Goal: Transaction & Acquisition: Purchase product/service

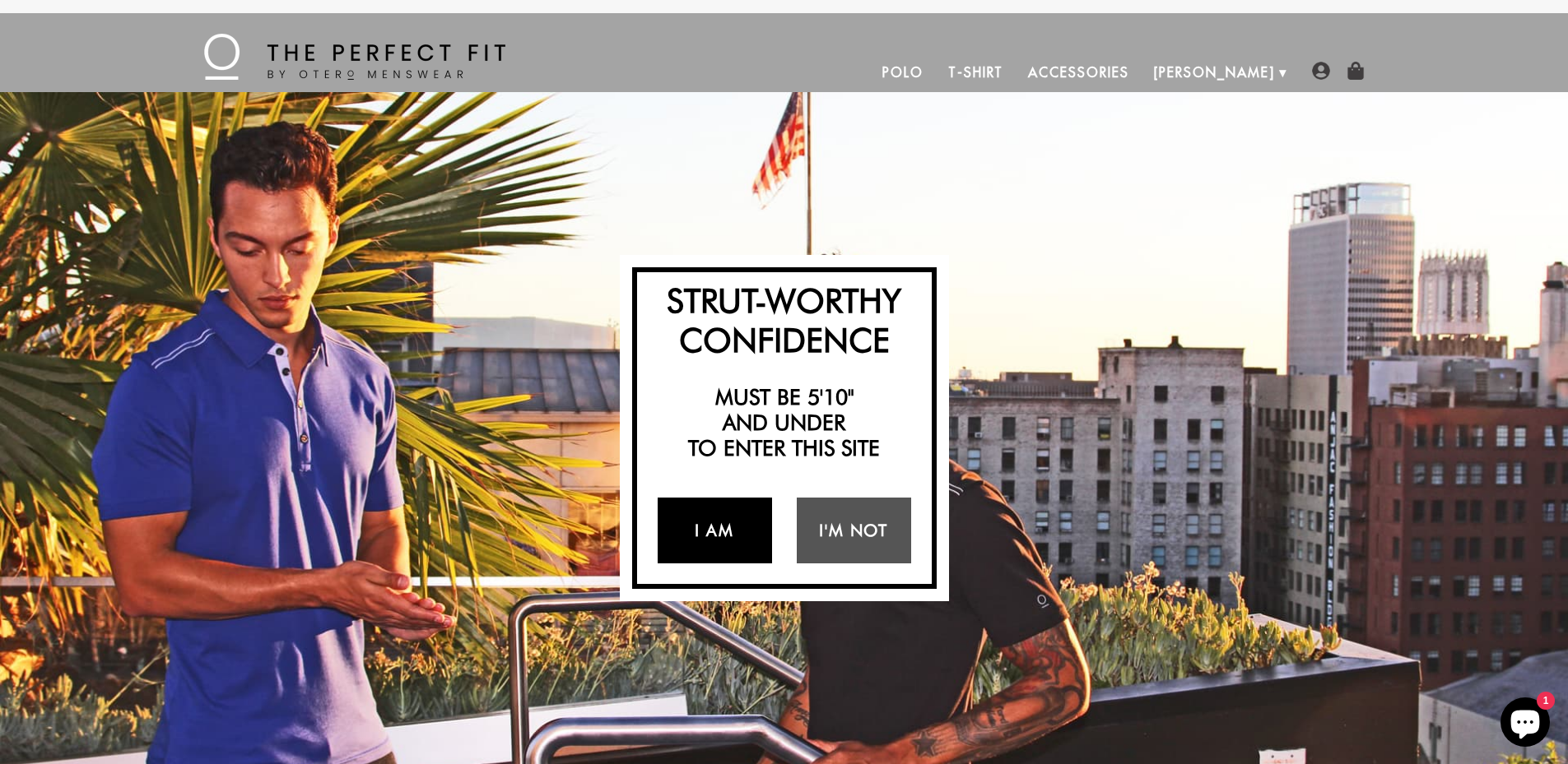
click at [746, 536] on link "I Am" at bounding box center [715, 530] width 114 height 66
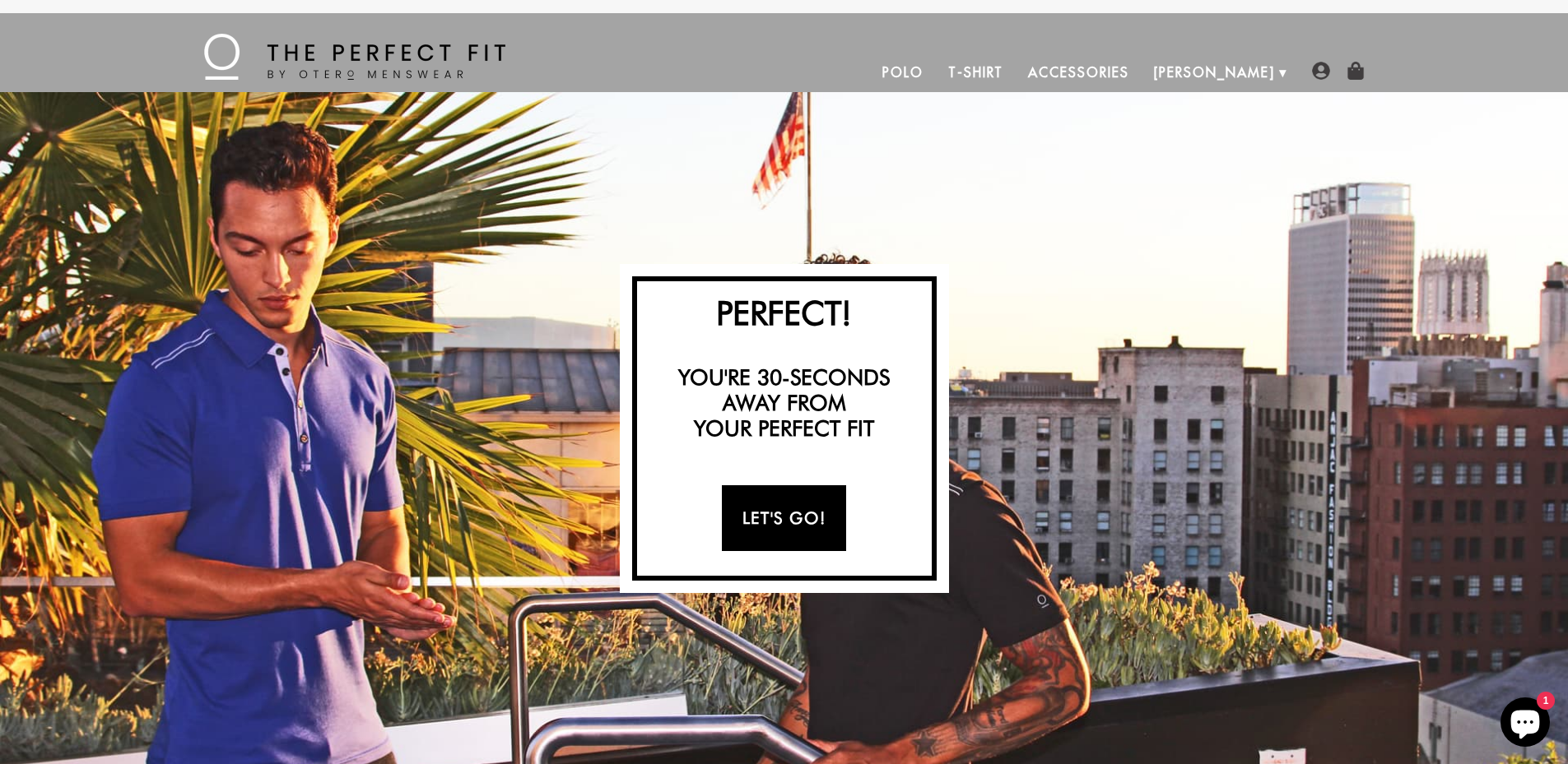
click at [759, 523] on link "Let's Go!" at bounding box center [784, 518] width 125 height 66
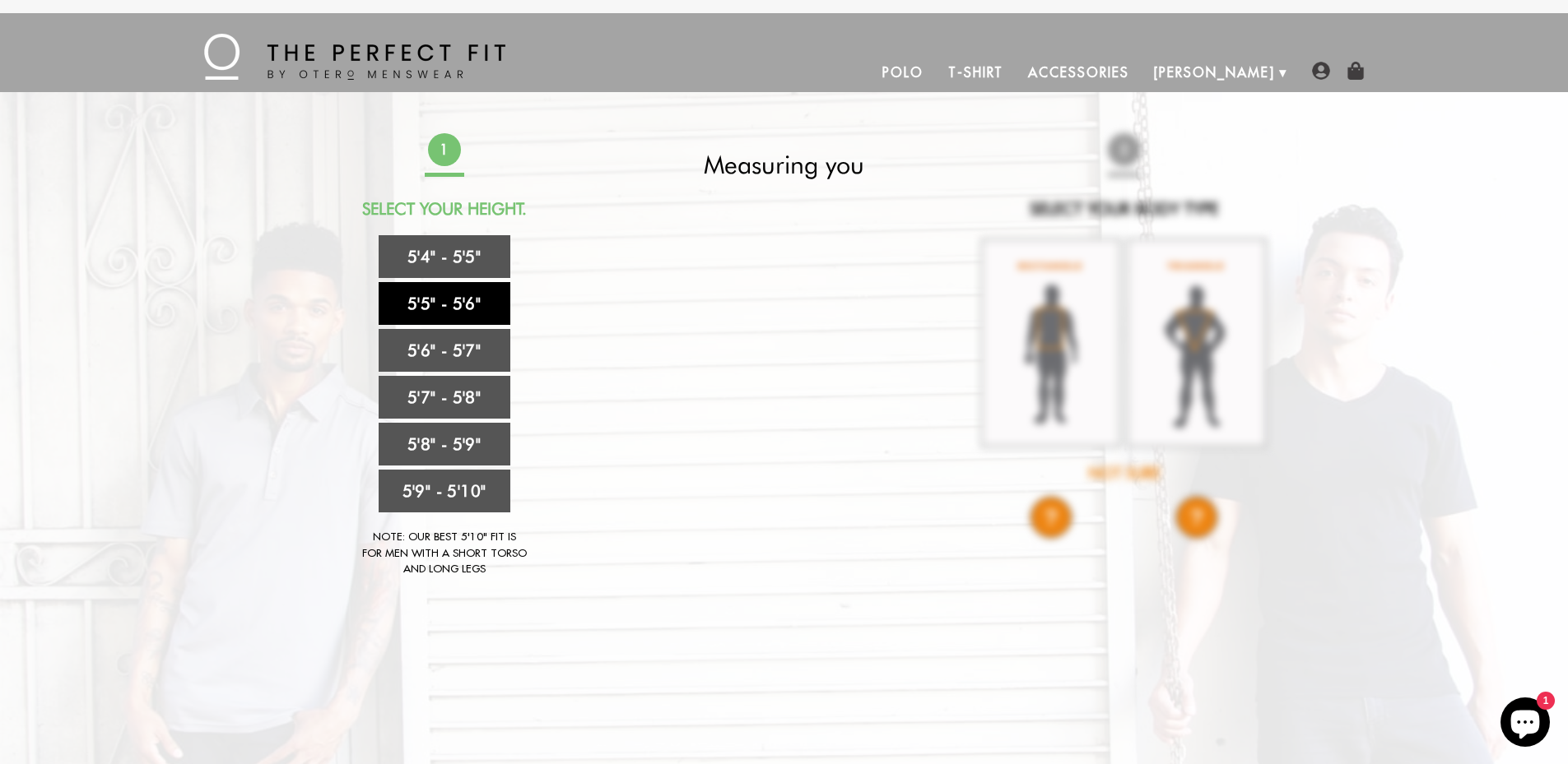
click at [433, 321] on link "5'5" - 5'6"" at bounding box center [444, 304] width 132 height 43
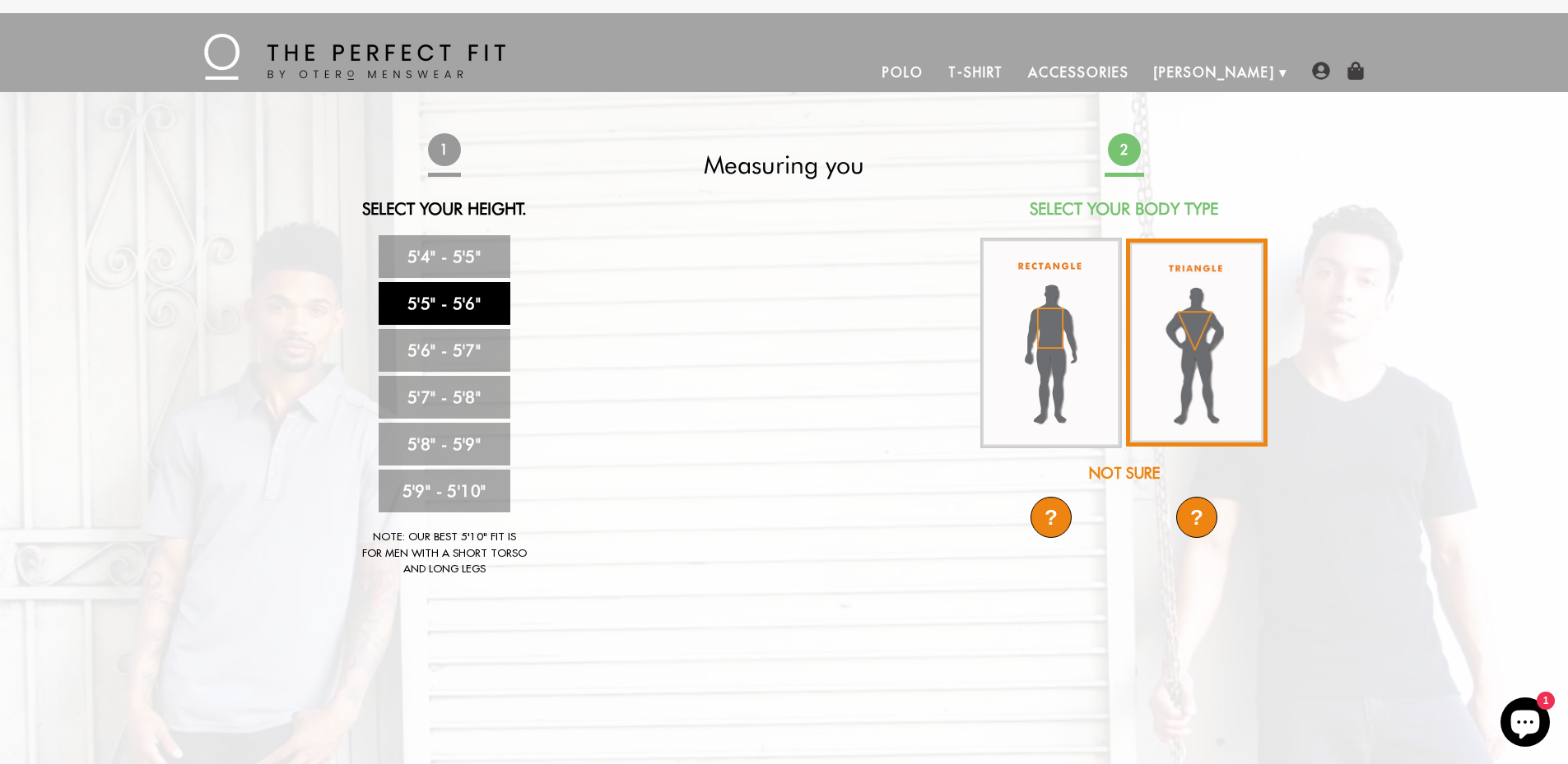
click at [1213, 353] on img at bounding box center [1196, 343] width 142 height 208
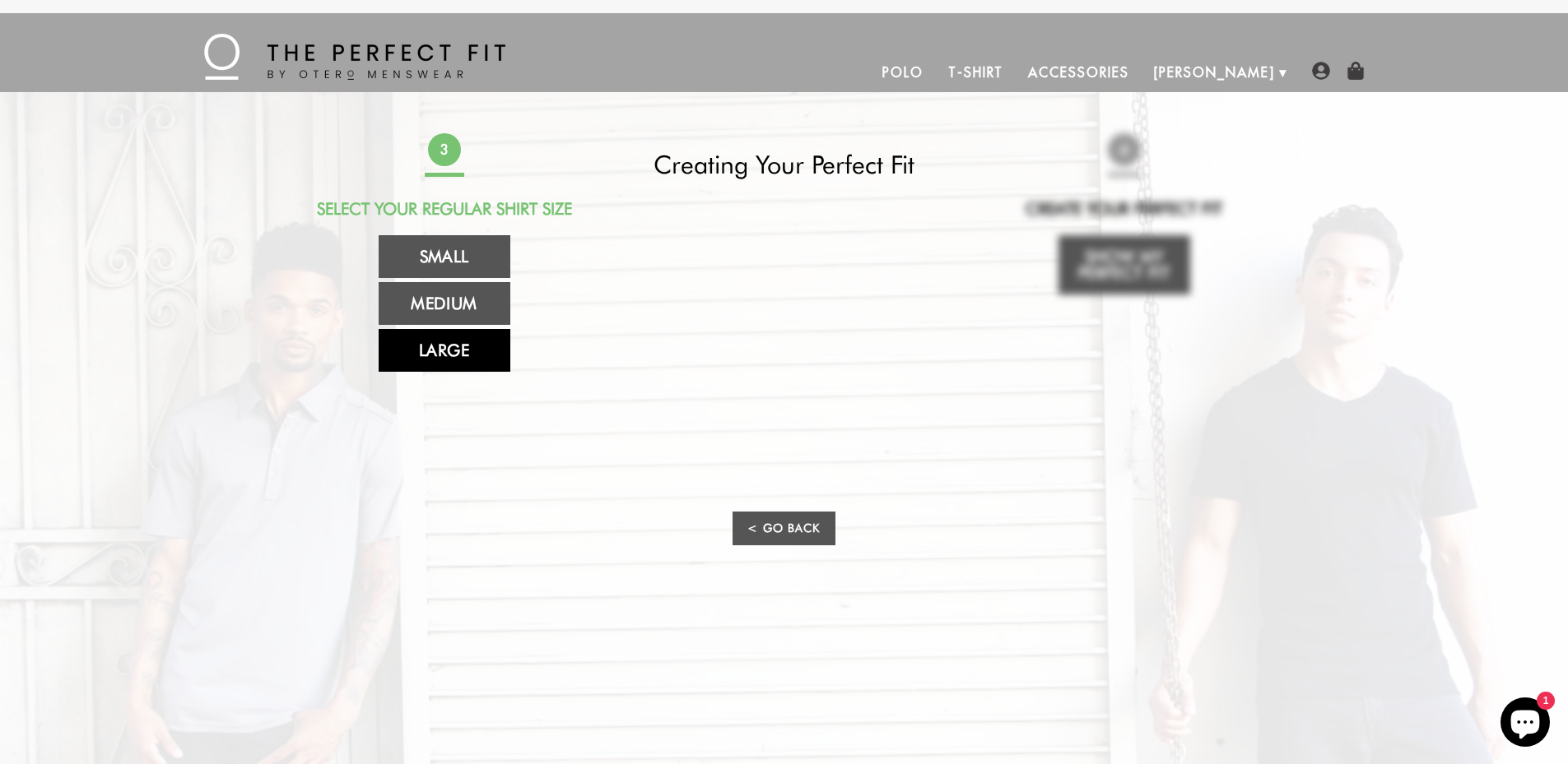
click at [465, 356] on link "Large" at bounding box center [444, 351] width 132 height 43
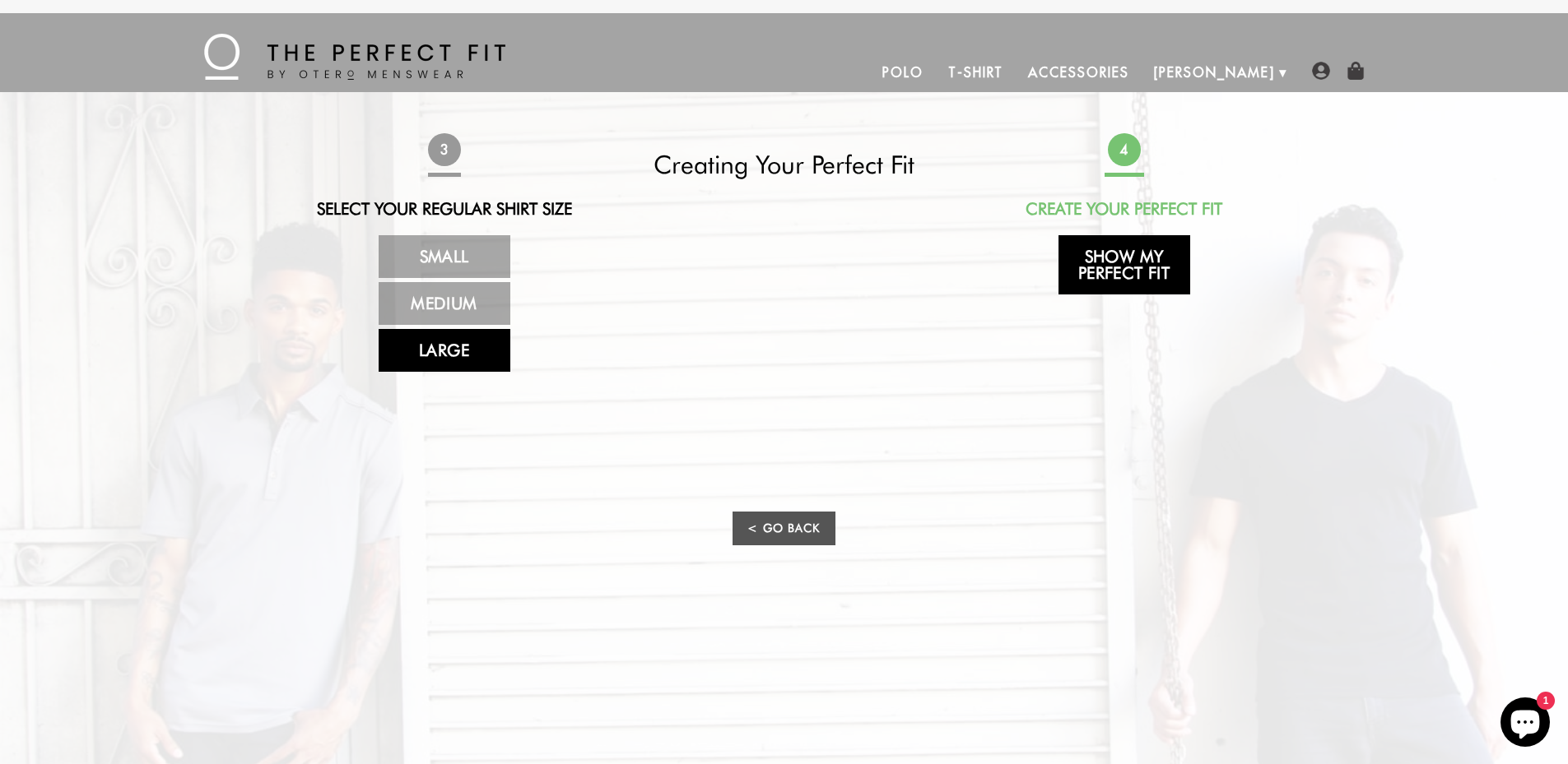
click at [1124, 271] on link "Show My Perfect Fit" at bounding box center [1124, 265] width 132 height 59
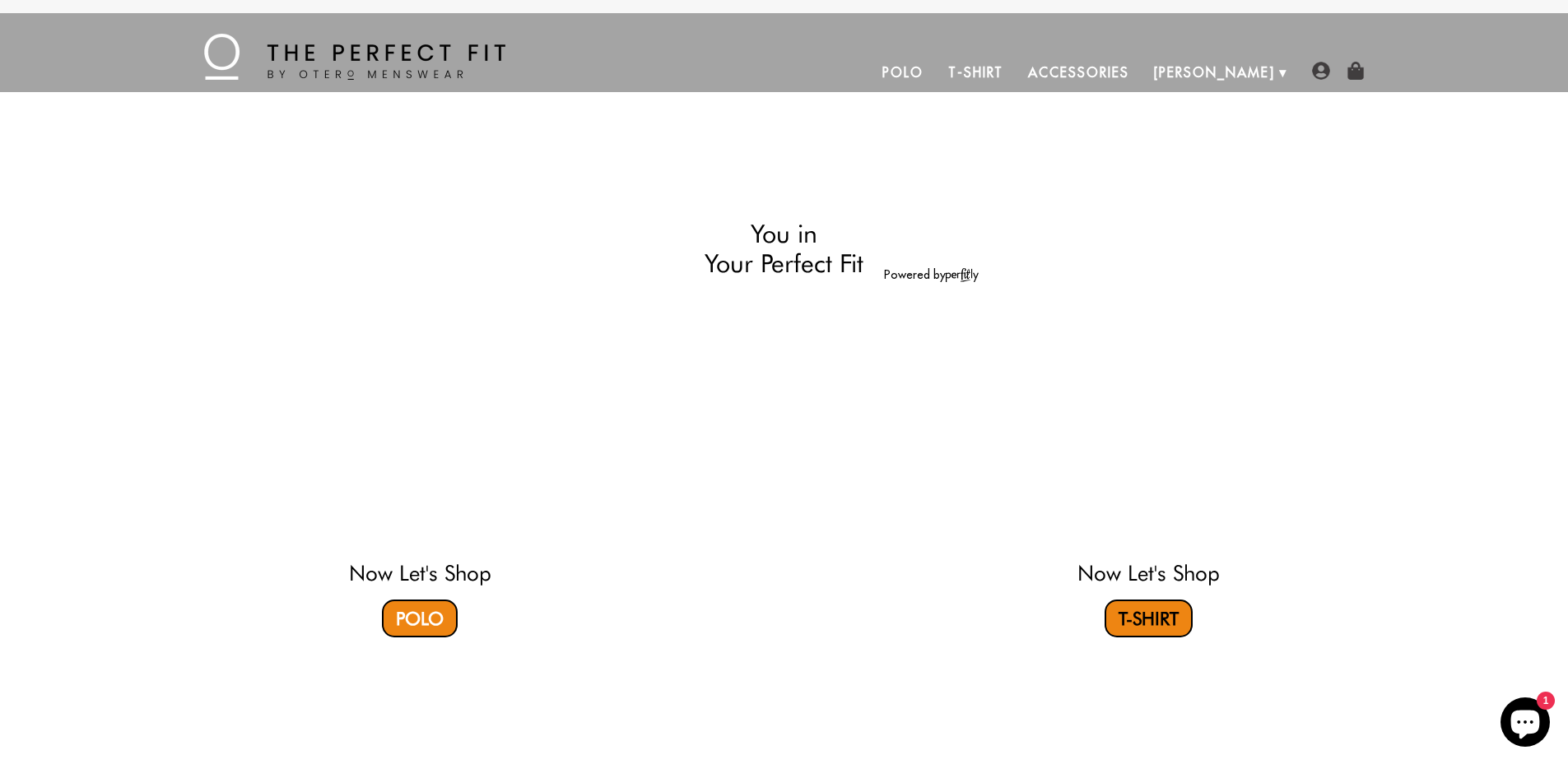
click at [1147, 621] on link "T-Shirt" at bounding box center [1148, 619] width 88 height 38
